Goal: Book appointment/travel/reservation

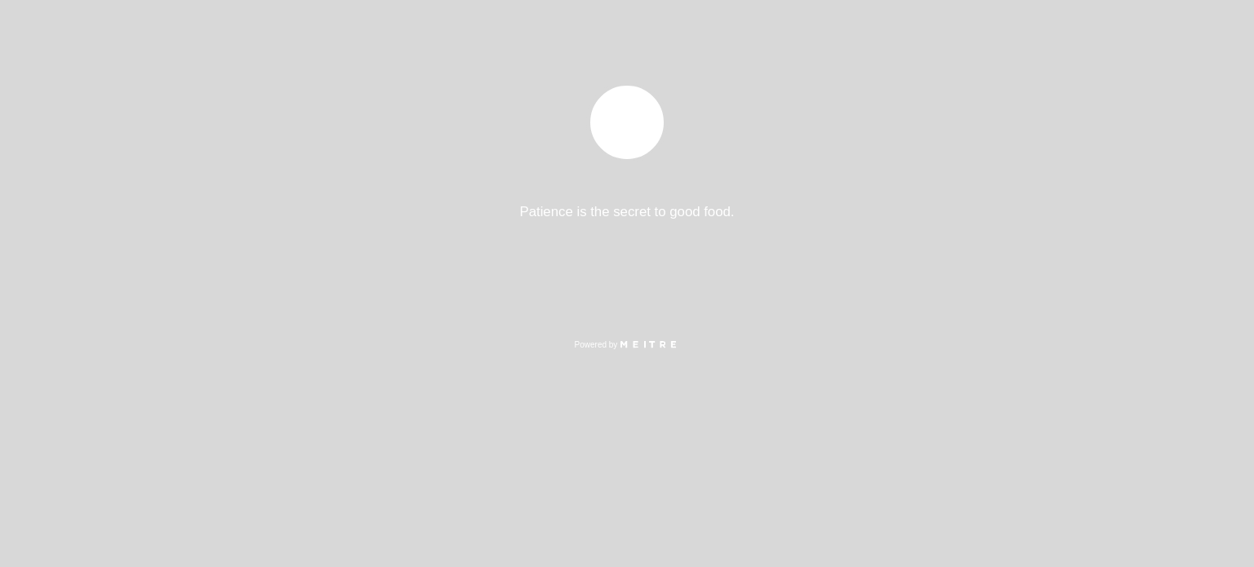
select select "es"
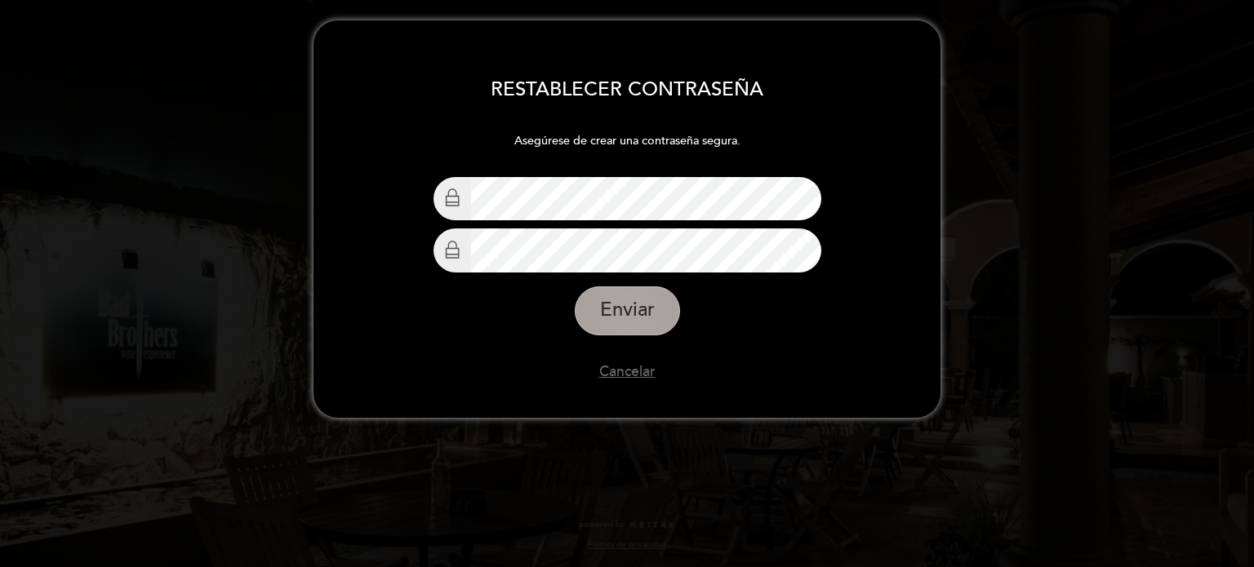
click at [629, 302] on button "Enviar" at bounding box center [627, 311] width 105 height 49
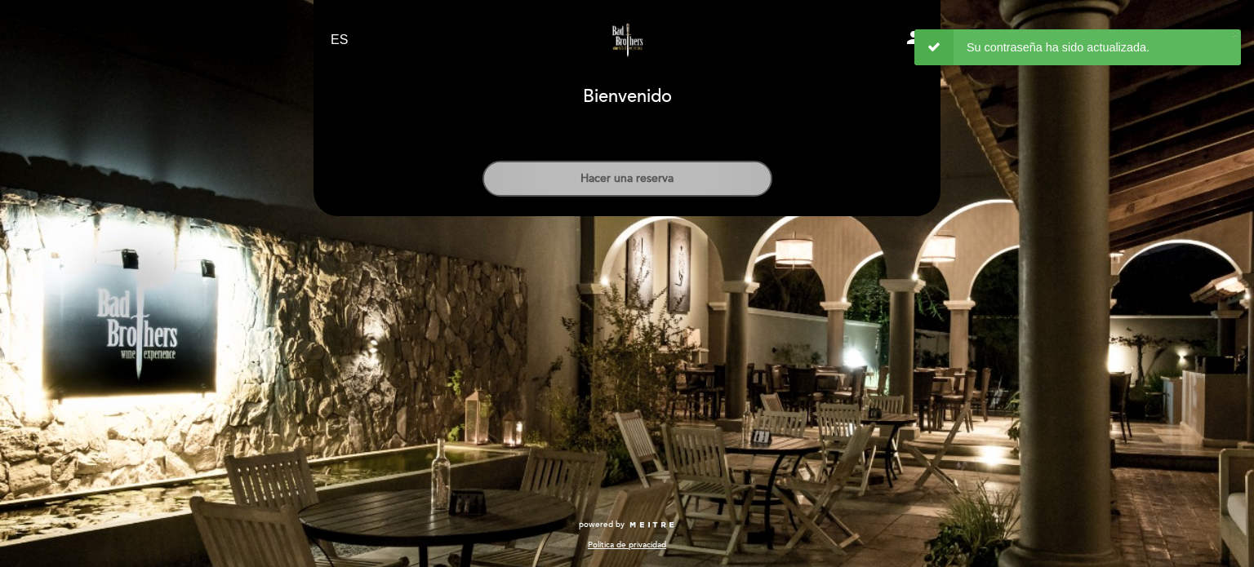
click at [675, 187] on button "Hacer una reserva" at bounding box center [627, 179] width 290 height 36
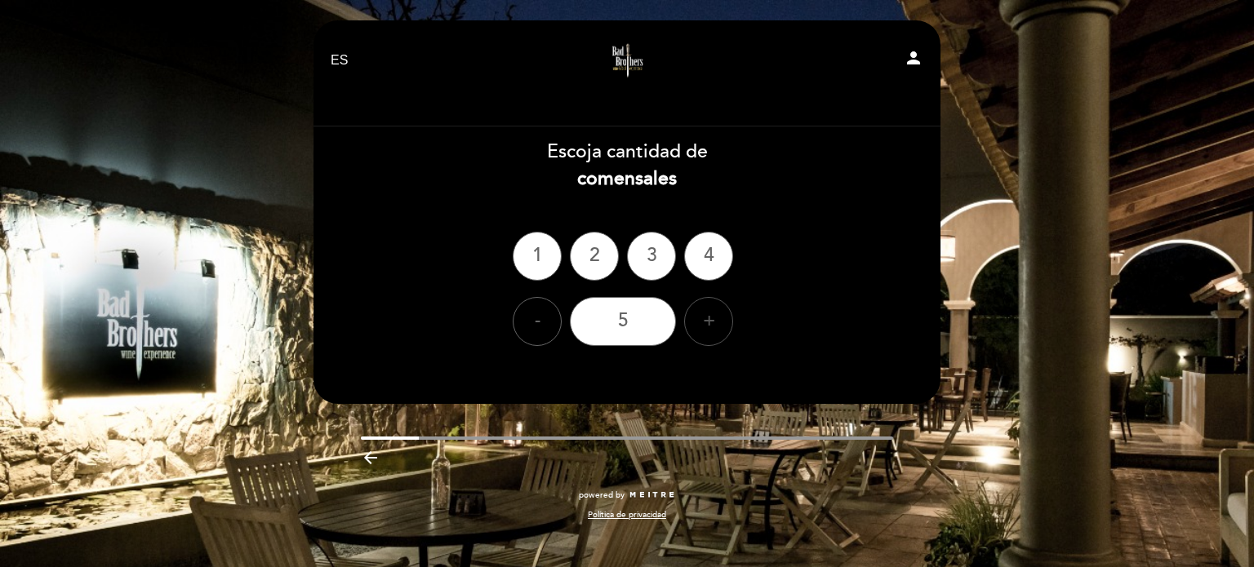
click at [702, 329] on div "+" at bounding box center [708, 321] width 49 height 49
click at [648, 322] on div "6" at bounding box center [623, 321] width 106 height 49
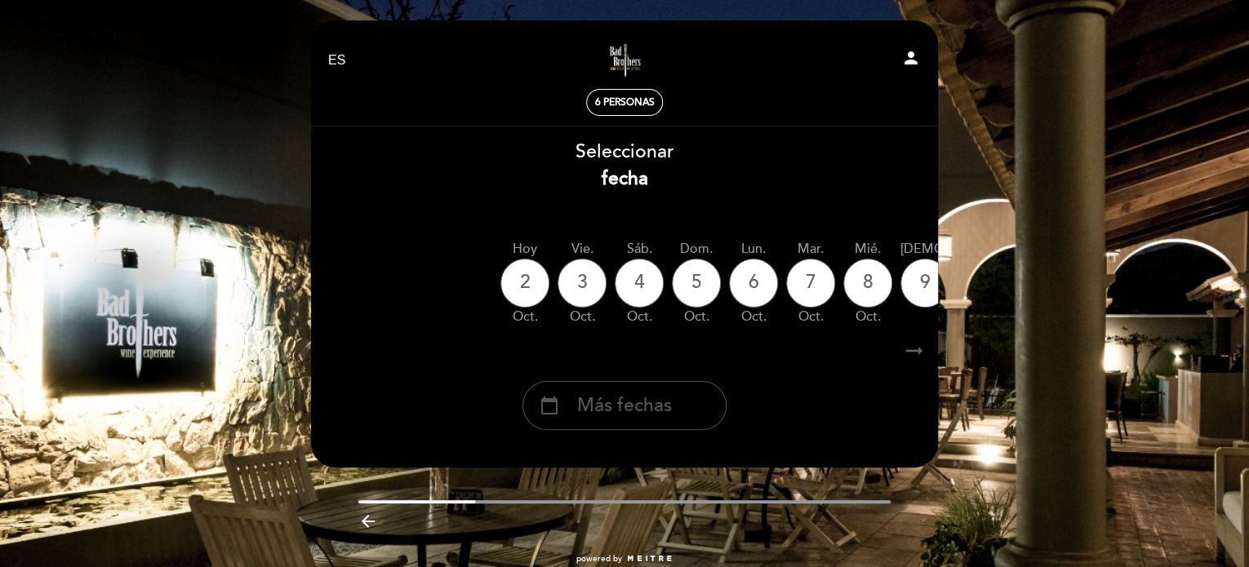
click at [645, 412] on span "Más fechas" at bounding box center [624, 406] width 95 height 27
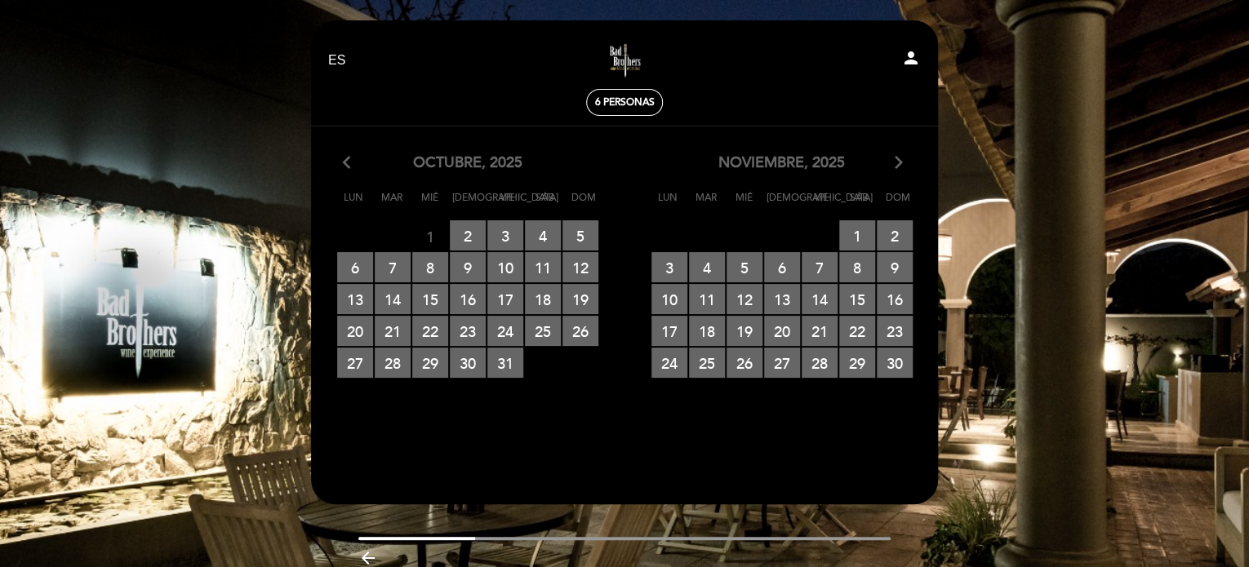
click at [896, 167] on icon "arrow_forward_ios" at bounding box center [899, 163] width 15 height 21
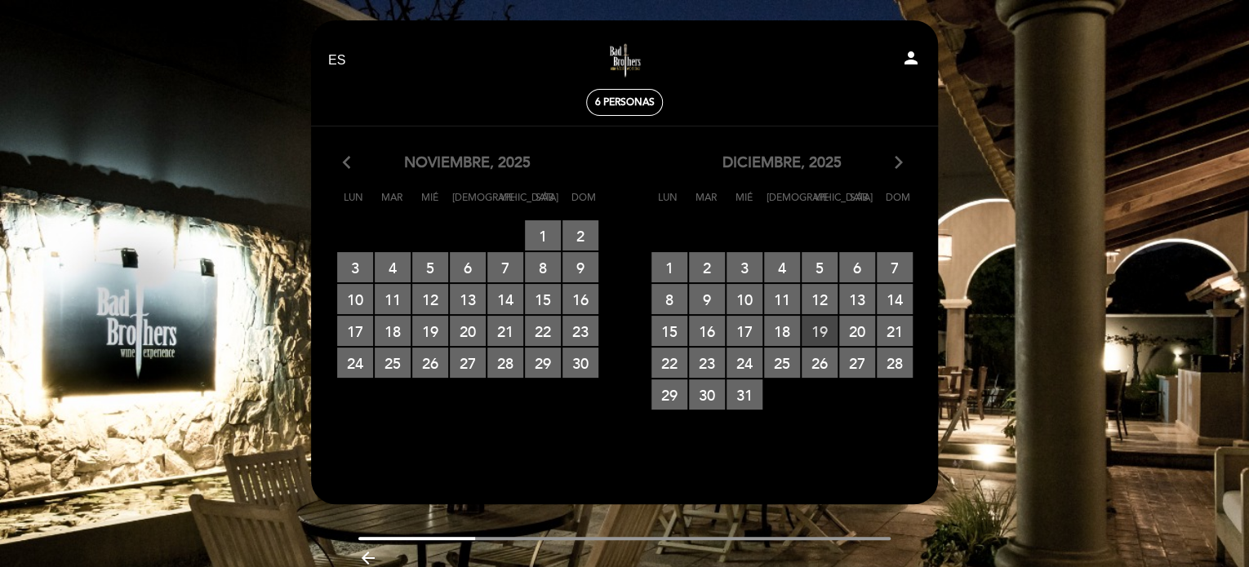
click at [816, 327] on span "19 RESERVAS DISPONIBLES" at bounding box center [820, 331] width 36 height 30
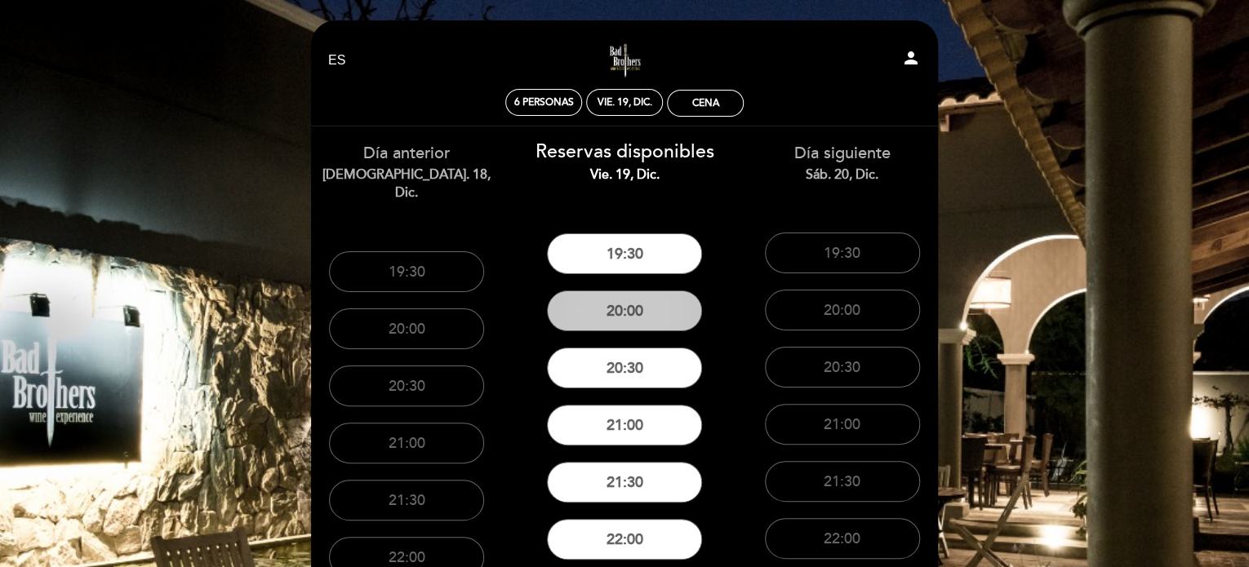
click at [631, 319] on button "20:00" at bounding box center [624, 311] width 155 height 41
